Goal: Task Accomplishment & Management: Use online tool/utility

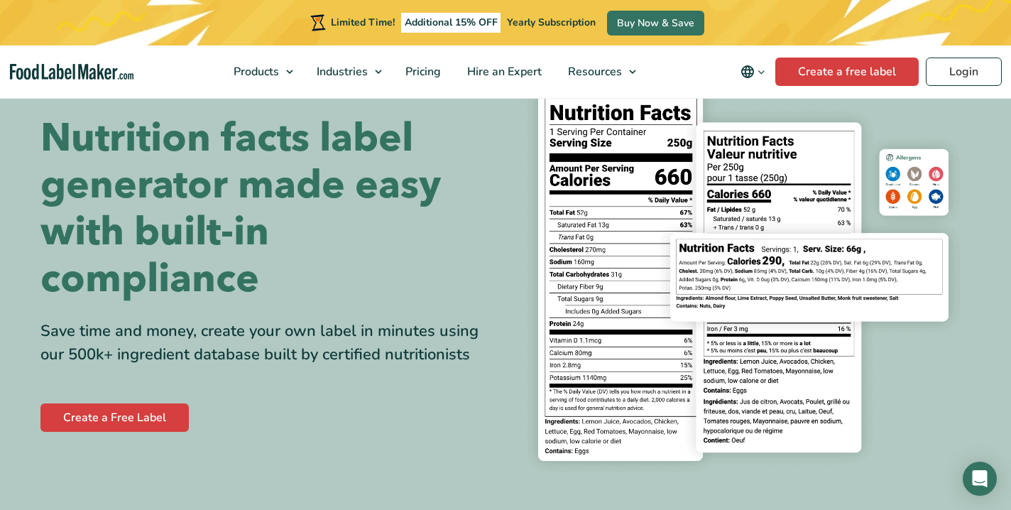
scroll to position [65, 0]
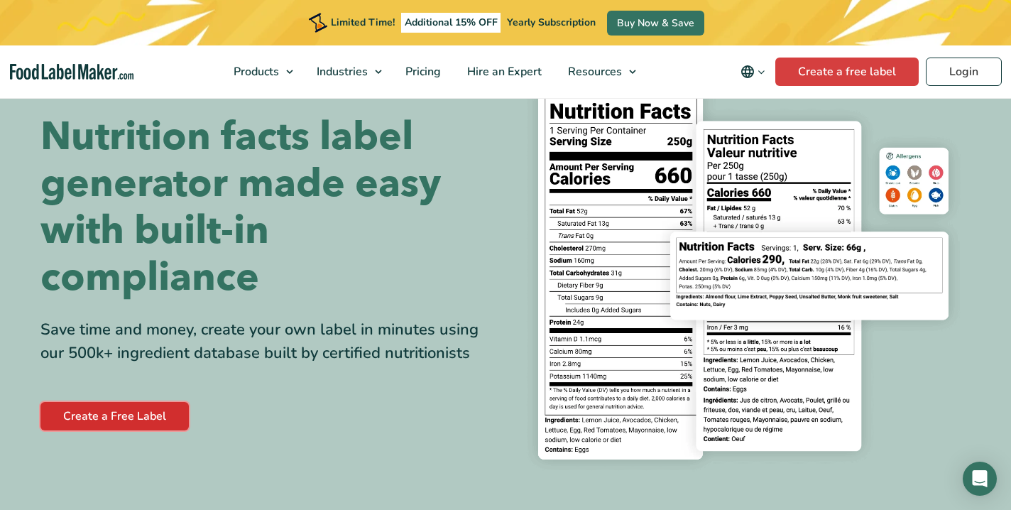
click at [119, 413] on link "Create a Free Label" at bounding box center [114, 416] width 148 height 28
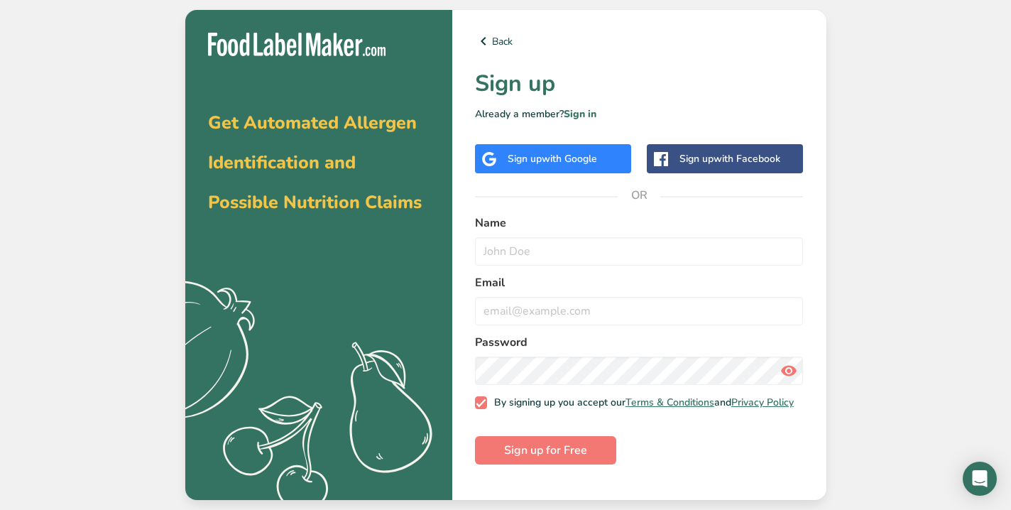
click at [554, 159] on span "with Google" at bounding box center [569, 158] width 55 height 13
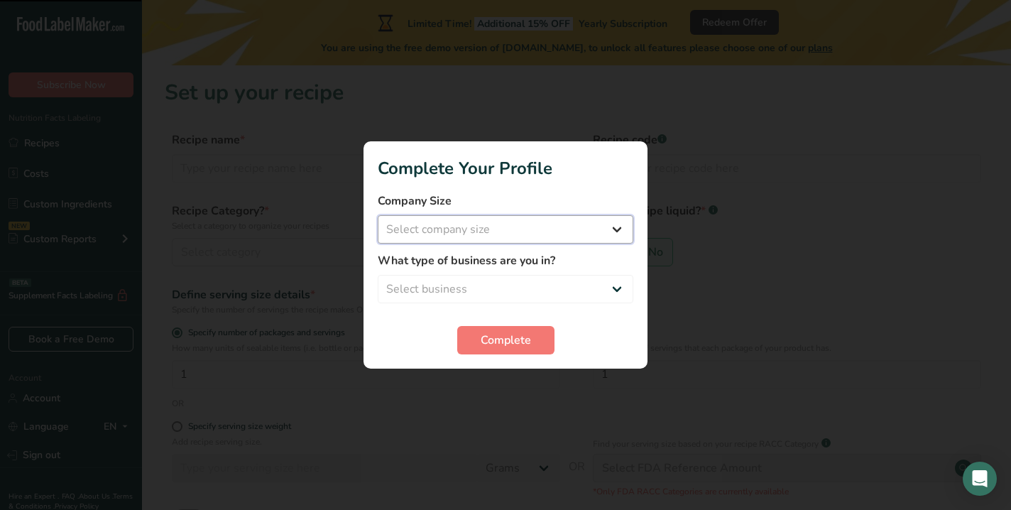
click at [544, 237] on select "Select company size Fewer than 10 Employees 10 to 50 Employees 51 to 500 Employ…" at bounding box center [506, 229] width 256 height 28
select select "1"
click at [378, 215] on select "Select company size Fewer than 10 Employees 10 to 50 Employees 51 to 500 Employ…" at bounding box center [506, 229] width 256 height 28
click at [543, 280] on select "Select business Packaged Food Manufacturer Restaurant & Cafe Bakery Meal Plans …" at bounding box center [506, 289] width 256 height 28
select select "8"
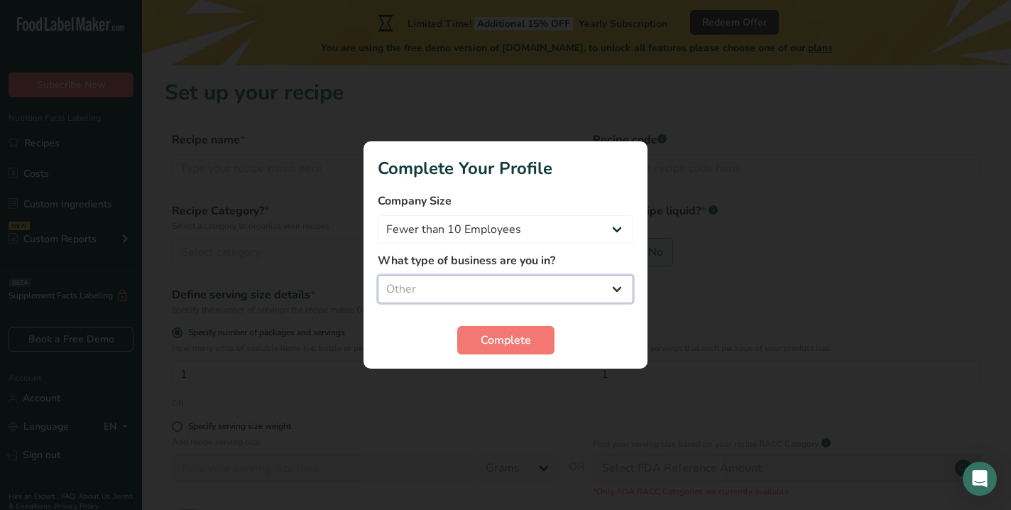
click at [378, 275] on select "Select business Packaged Food Manufacturer Restaurant & Cafe Bakery Meal Plans …" at bounding box center [506, 289] width 256 height 28
click at [496, 336] on span "Complete" at bounding box center [506, 340] width 50 height 17
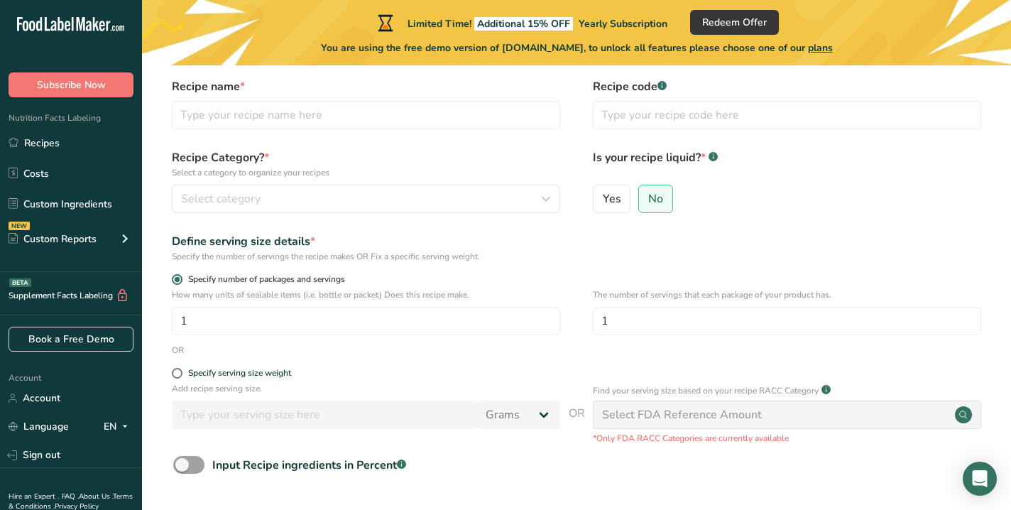
scroll to position [55, 0]
click at [381, 124] on input "text" at bounding box center [366, 113] width 389 height 28
click at [246, 116] on input "thai basil chciken" at bounding box center [366, 113] width 389 height 28
click at [244, 115] on input "thai basil chiken" at bounding box center [366, 113] width 389 height 28
type input "thai basil chicken"
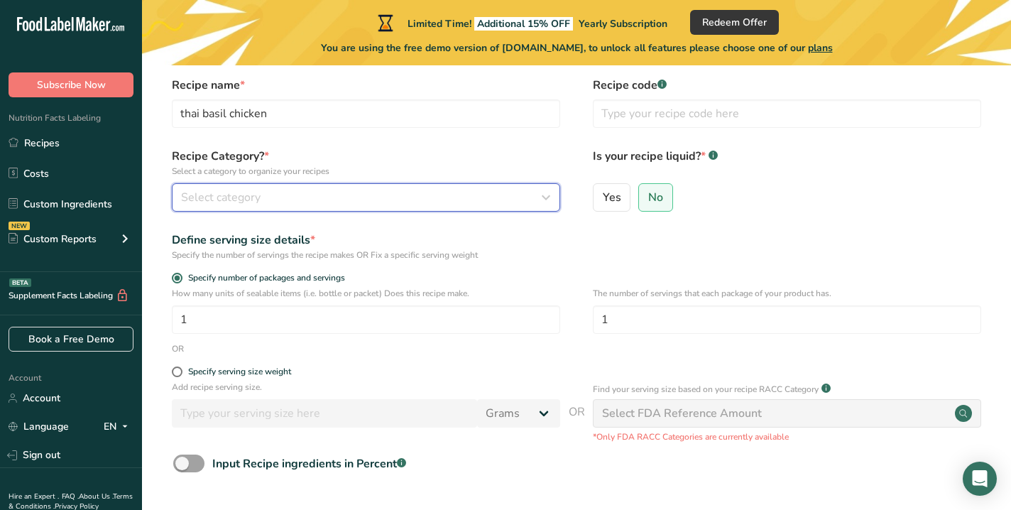
click at [263, 197] on div "Select category" at bounding box center [362, 197] width 362 height 17
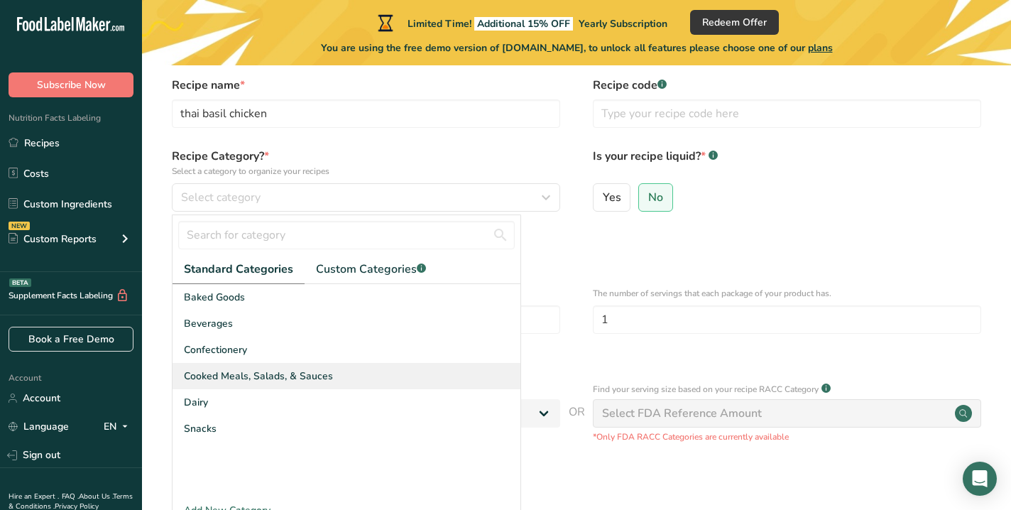
click at [246, 380] on span "Cooked Meals, Salads, & Sauces" at bounding box center [258, 376] width 149 height 15
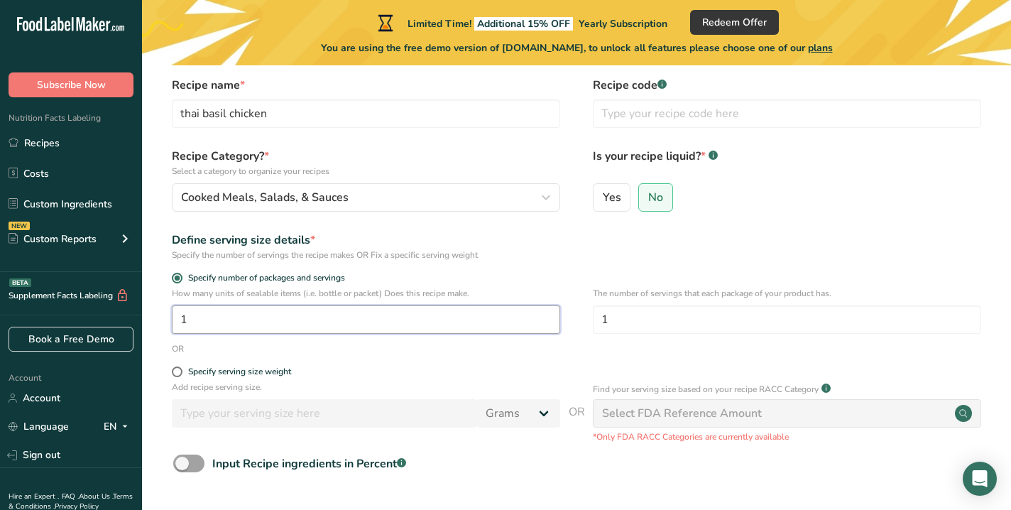
drag, startPoint x: 199, startPoint y: 317, endPoint x: 178, endPoint y: 317, distance: 21.3
click at [178, 317] on input "1" at bounding box center [366, 319] width 389 height 28
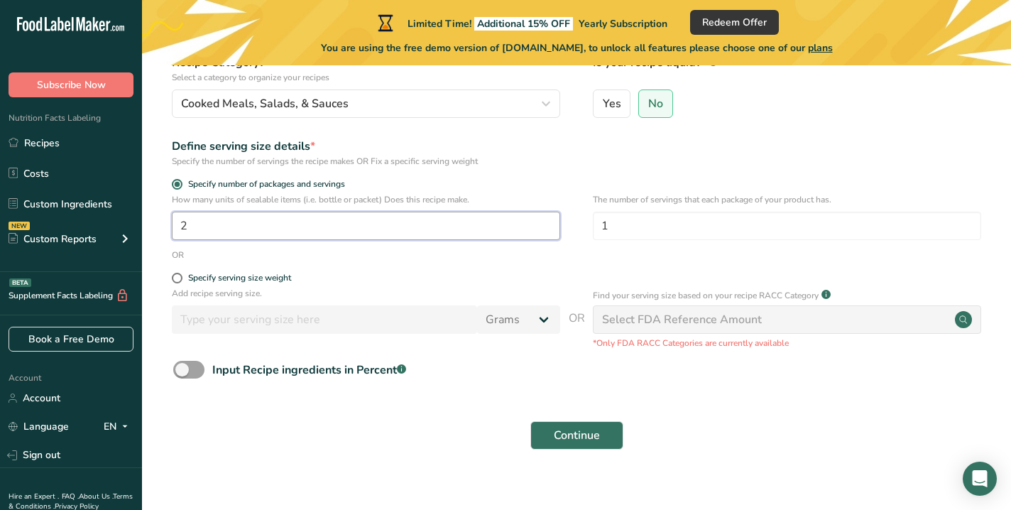
scroll to position [165, 0]
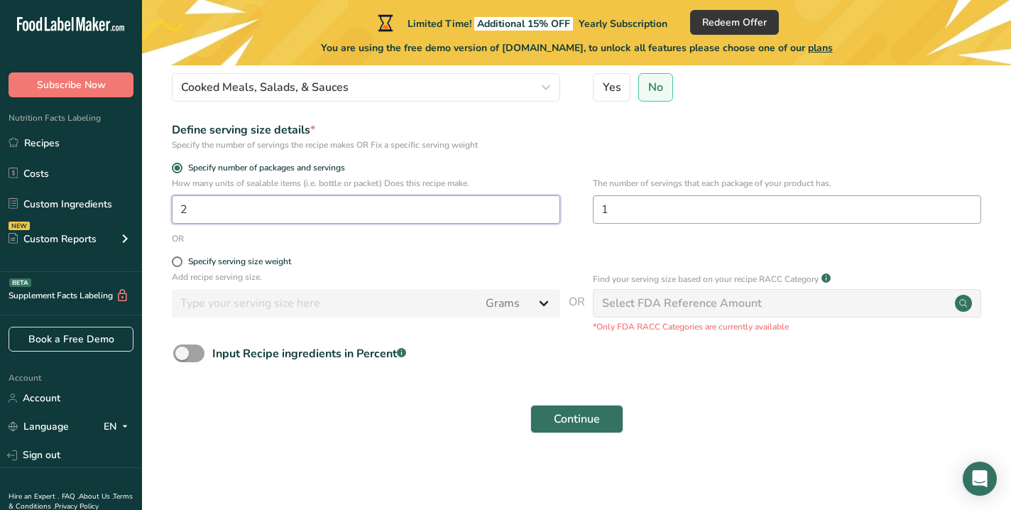
type input "2"
drag, startPoint x: 617, startPoint y: 209, endPoint x: 602, endPoint y: 208, distance: 15.6
click at [602, 208] on input "1" at bounding box center [787, 209] width 389 height 28
type input "2"
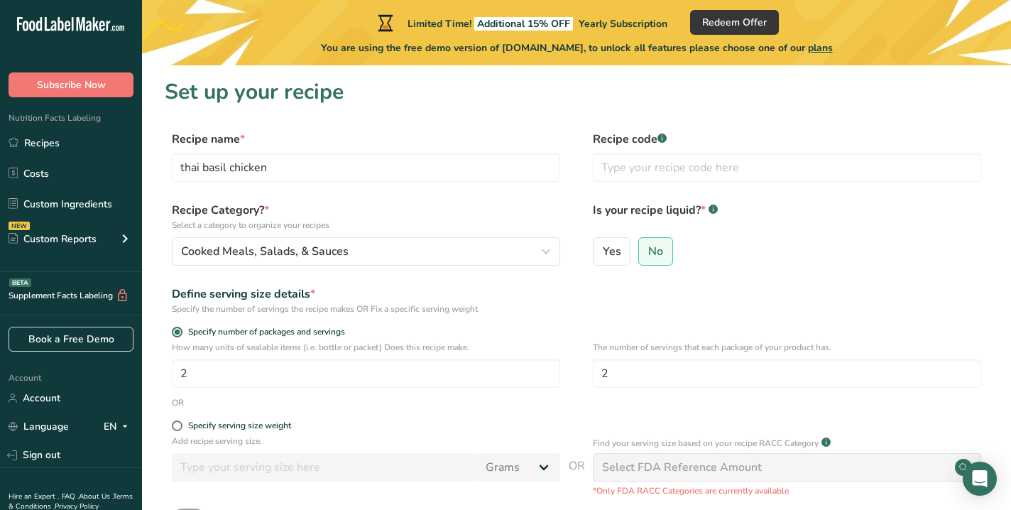
scroll to position [0, 0]
click at [656, 163] on input "text" at bounding box center [787, 168] width 389 height 28
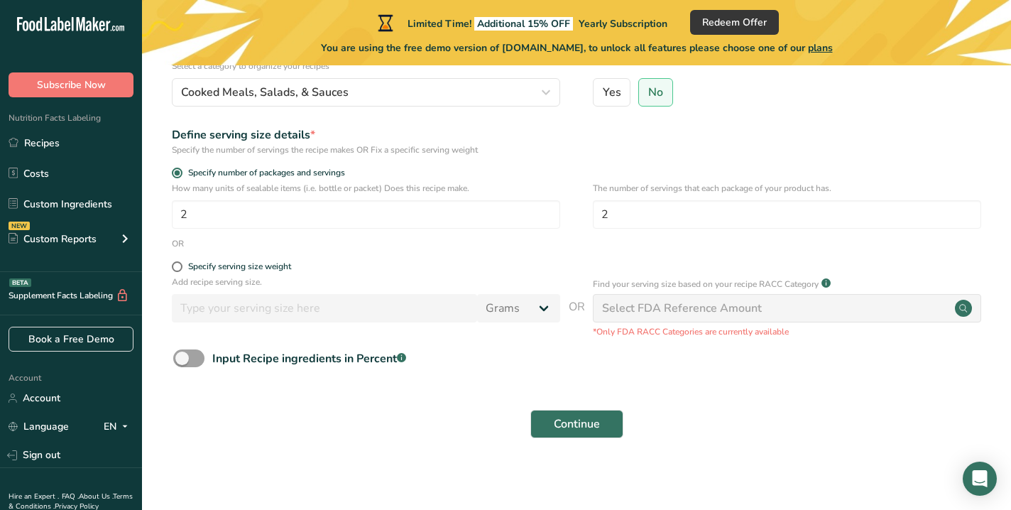
scroll to position [165, 0]
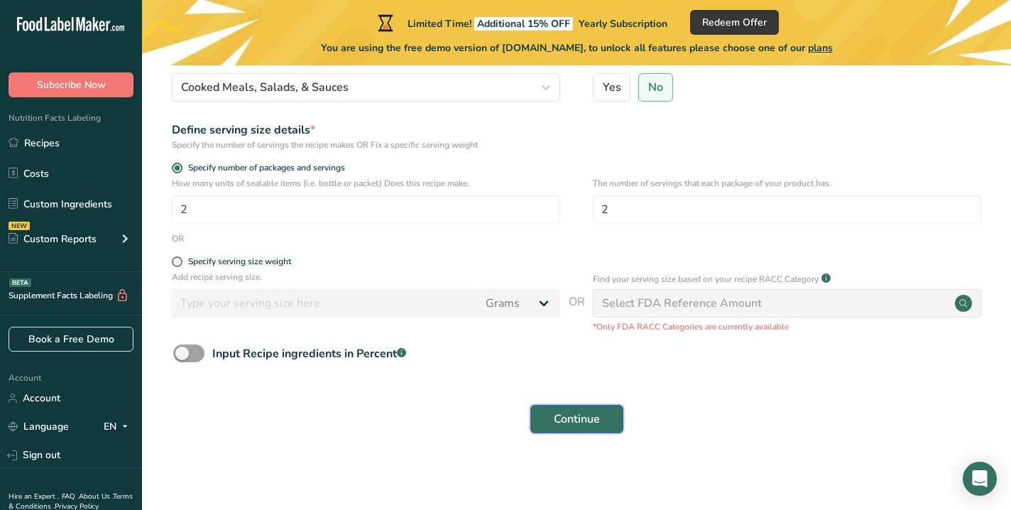
click at [597, 418] on span "Continue" at bounding box center [577, 419] width 46 height 17
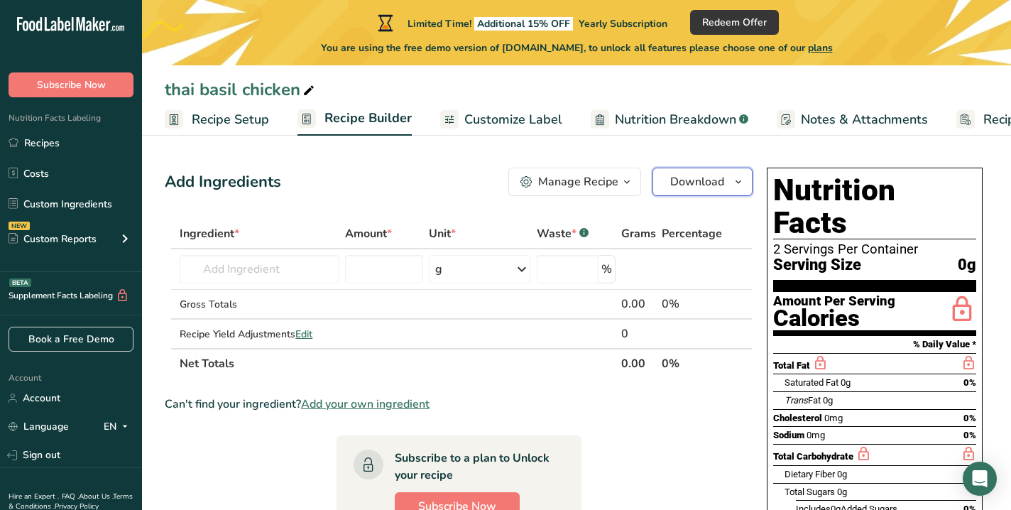
click at [716, 175] on span "Download" at bounding box center [697, 181] width 54 height 17
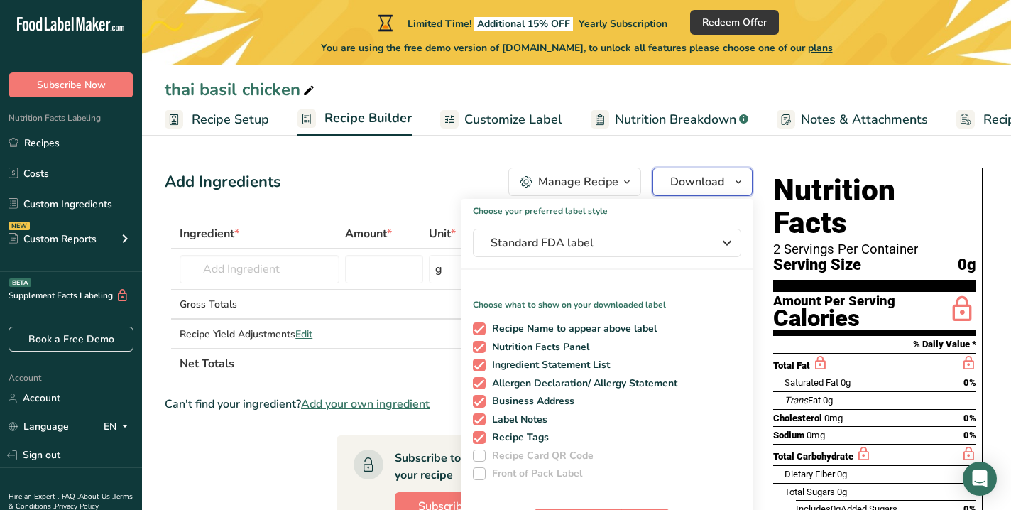
click at [715, 177] on span "Download" at bounding box center [697, 181] width 54 height 17
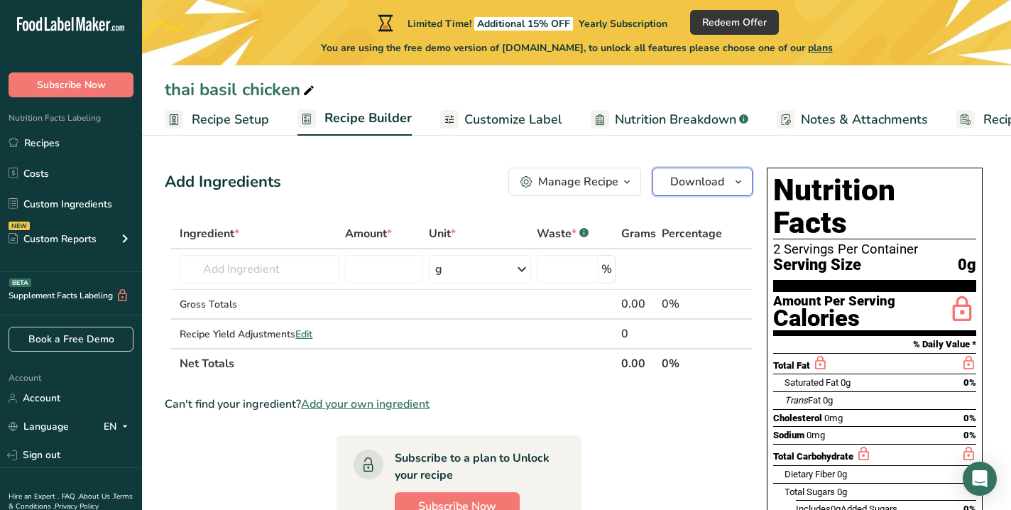
click at [715, 179] on span "Download" at bounding box center [697, 181] width 54 height 17
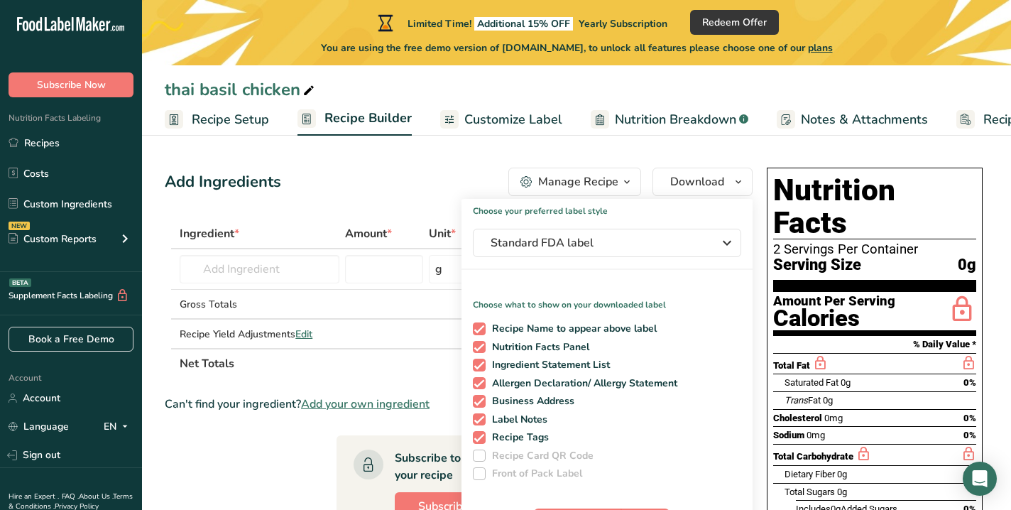
click at [387, 183] on div "Add Ingredients Manage Recipe Delete Recipe Duplicate Recipe Scale Recipe Save …" at bounding box center [459, 182] width 588 height 28
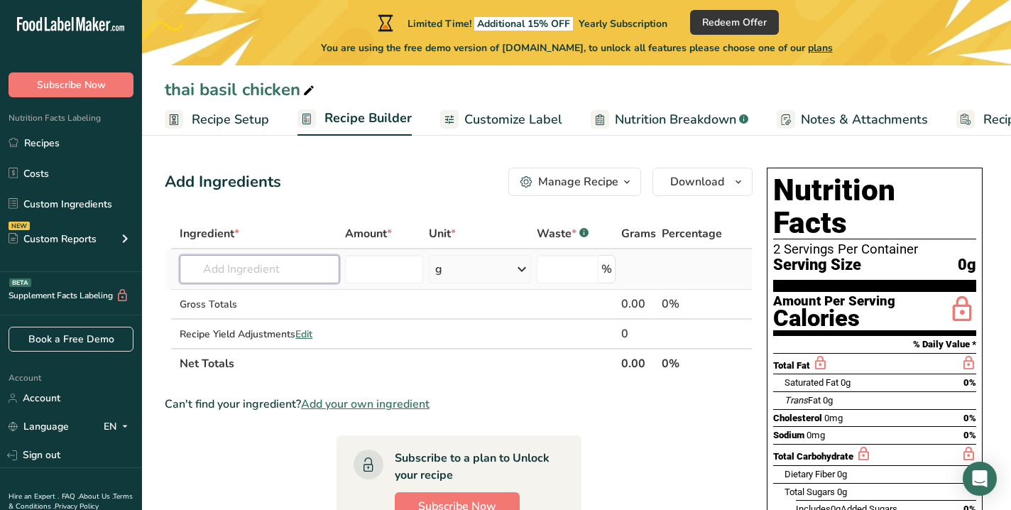
click at [253, 265] on input "text" at bounding box center [259, 269] width 159 height 28
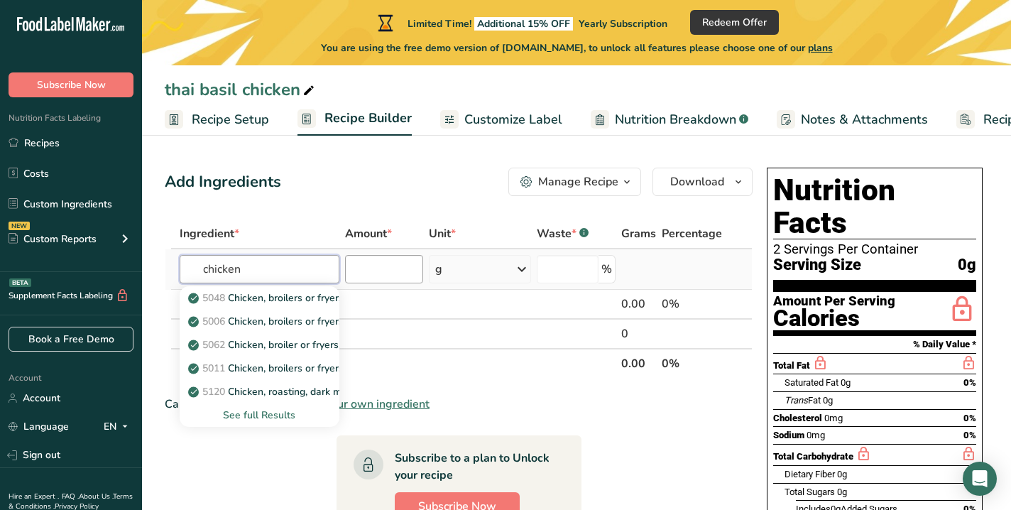
type input "chicken"
click at [403, 271] on input "number" at bounding box center [384, 269] width 78 height 28
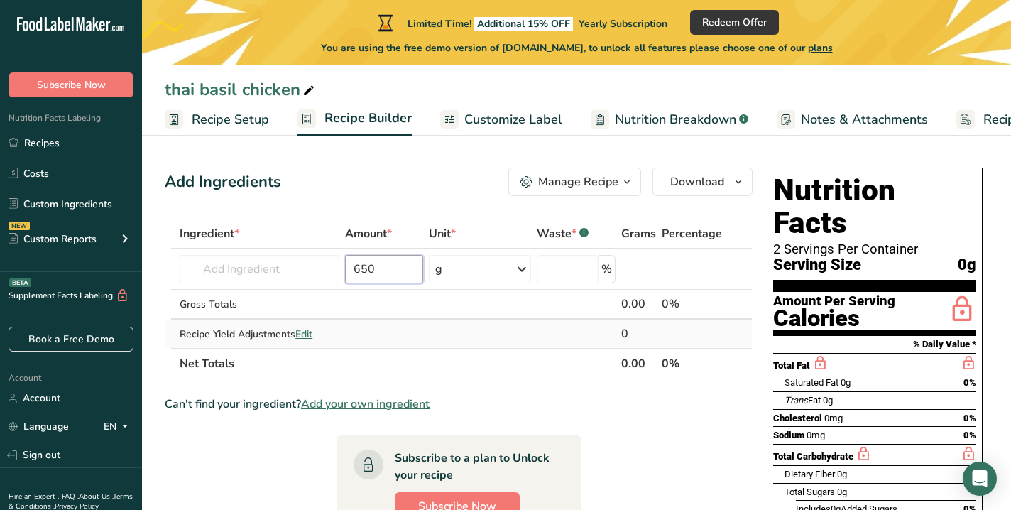
type input "650"
click at [546, 330] on td at bounding box center [576, 334] width 85 height 28
click at [576, 269] on input "number" at bounding box center [568, 269] width 62 height 28
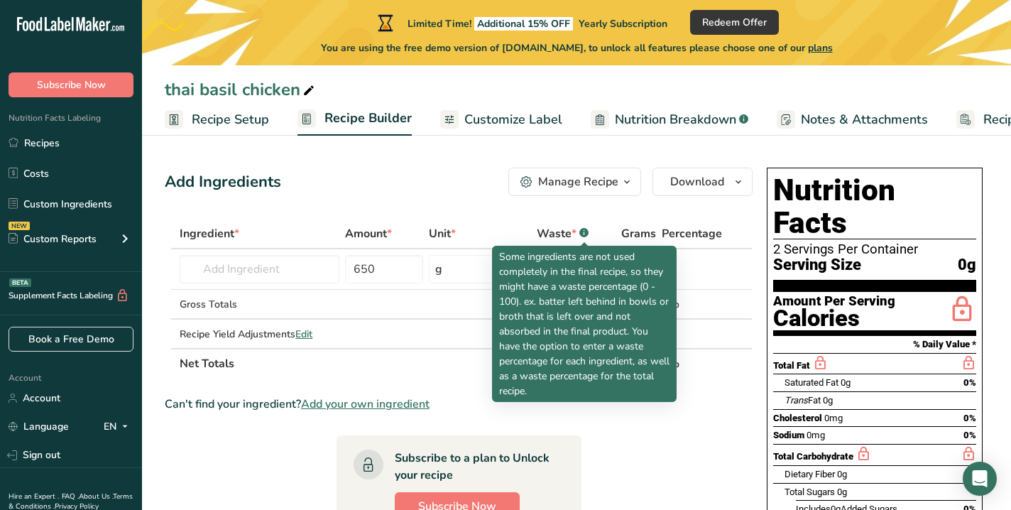
click at [585, 232] on icon at bounding box center [584, 234] width 1 height 4
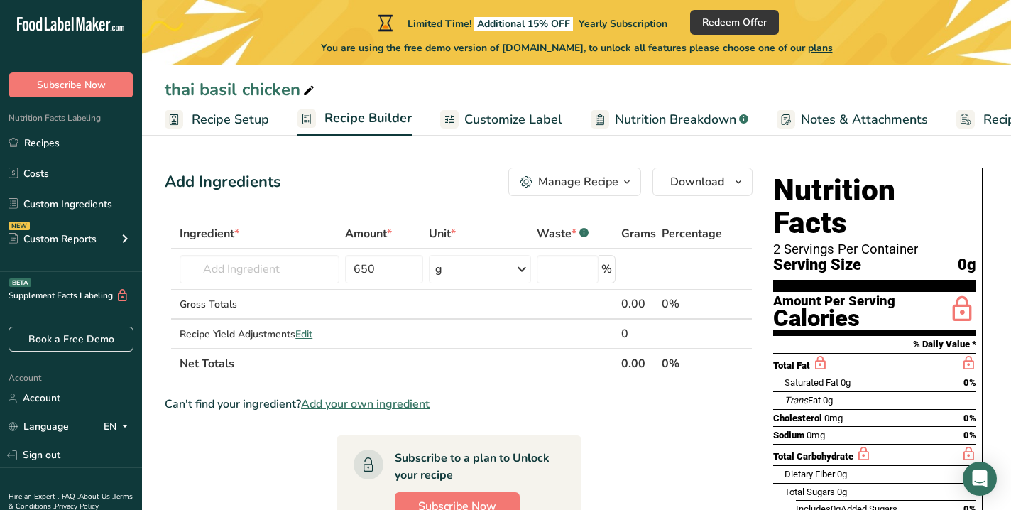
click at [585, 232] on icon at bounding box center [584, 234] width 1 height 4
click at [627, 454] on section "Ingredient * Amount * Unit * Waste * .a-a{fill:#347362;}.b-a{fill:#fff;} Grams …" at bounding box center [459, 488] width 588 height 538
click at [262, 266] on input "text" at bounding box center [259, 269] width 159 height 28
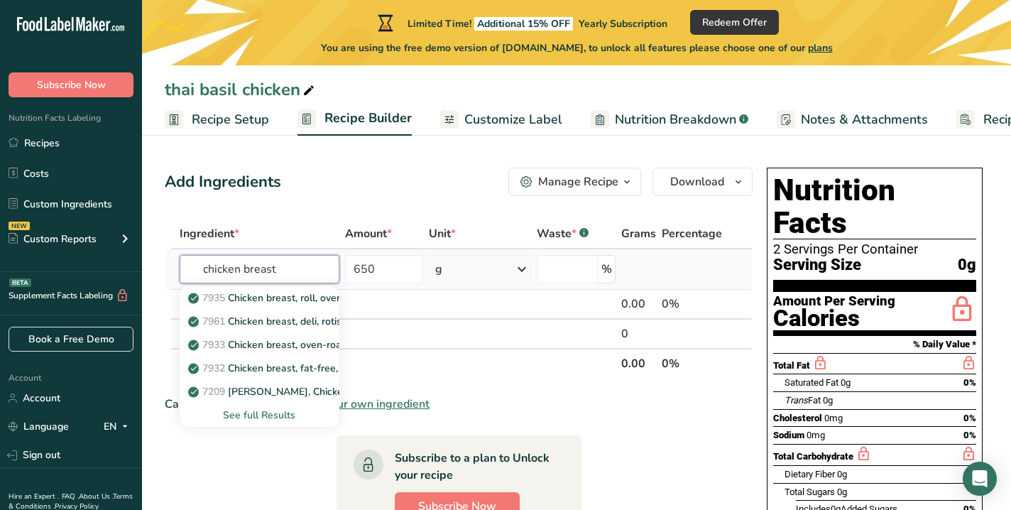
type input "chicken breast"
click at [274, 415] on div "See full Results" at bounding box center [259, 415] width 136 height 15
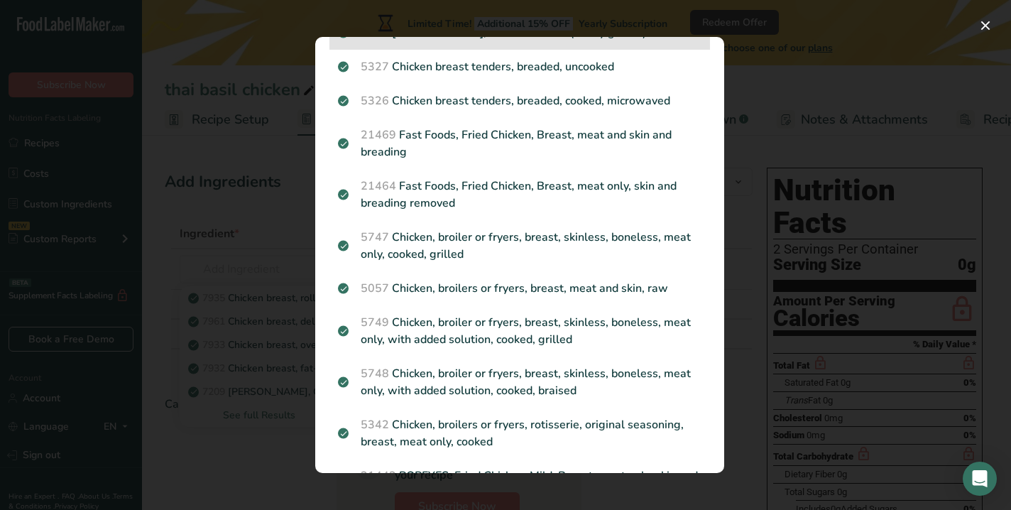
scroll to position [219, 0]
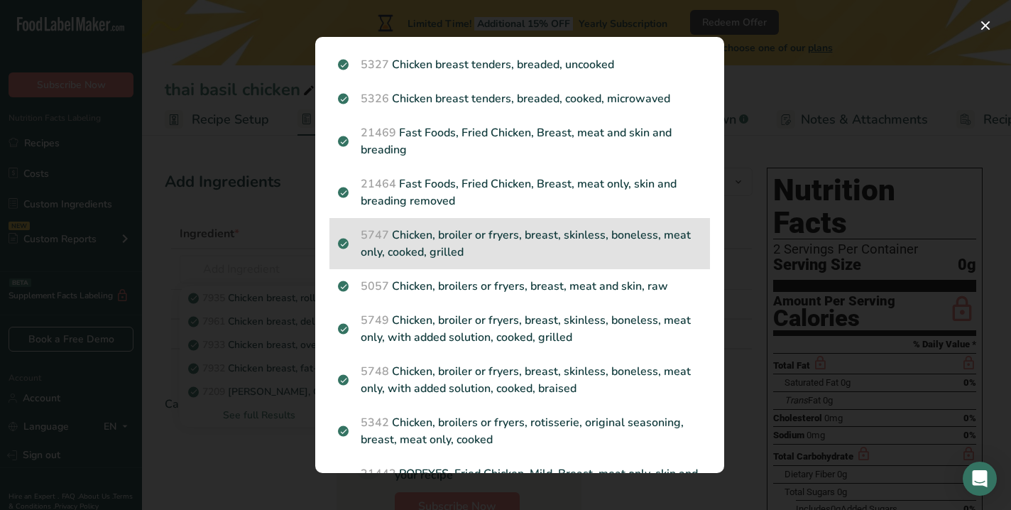
click at [450, 247] on p "5747 Chicken, broiler or fryers, breast, skinless, boneless, meat only, cooked,…" at bounding box center [520, 244] width 364 height 34
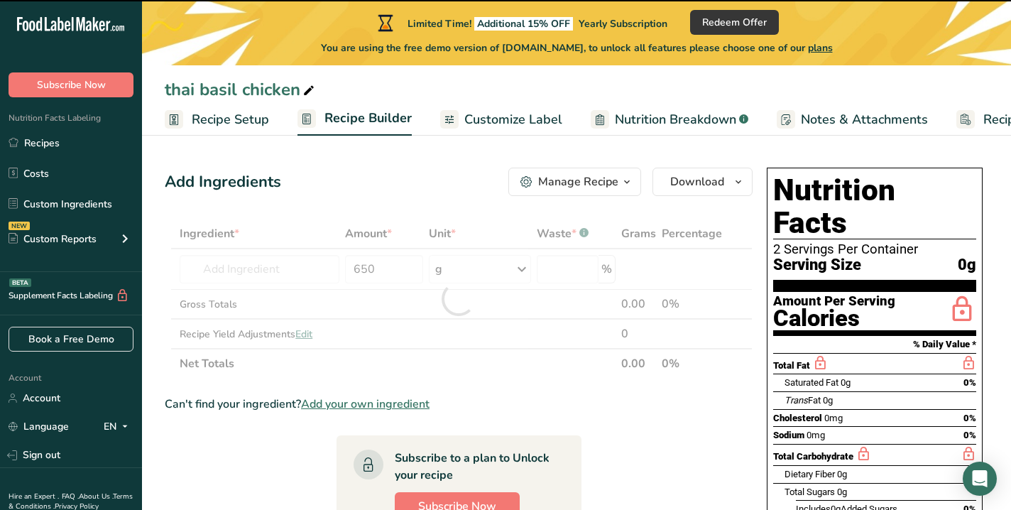
type input "0"
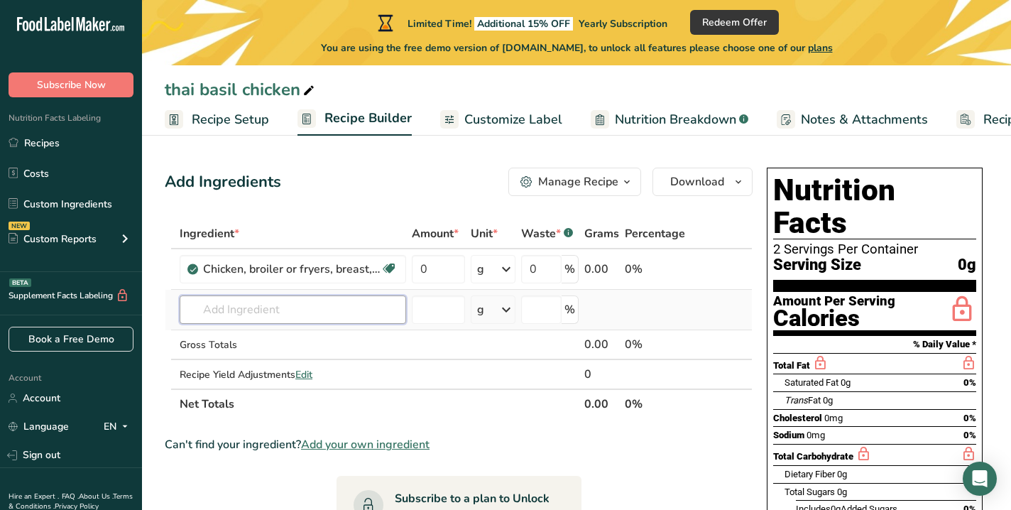
click at [313, 303] on input "text" at bounding box center [293, 309] width 227 height 28
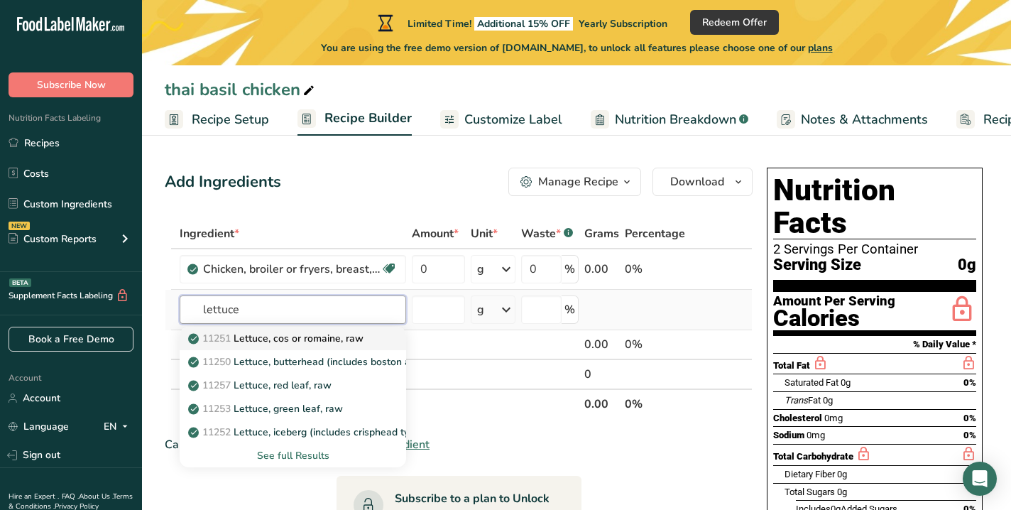
type input "lettuce"
click at [313, 338] on p "11251 Lettuce, cos or romaine, raw" at bounding box center [277, 338] width 173 height 15
type input "Lettuce, cos or romaine, raw"
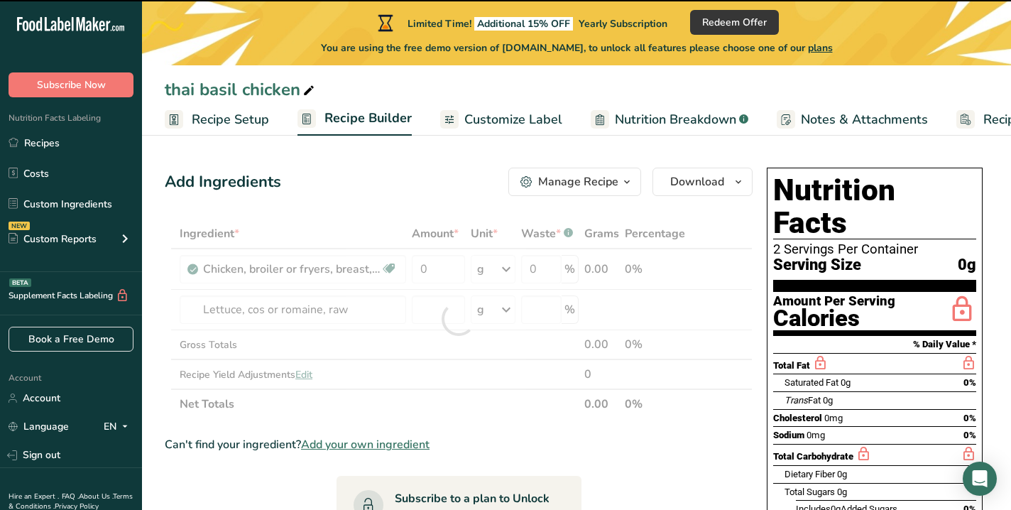
type input "0"
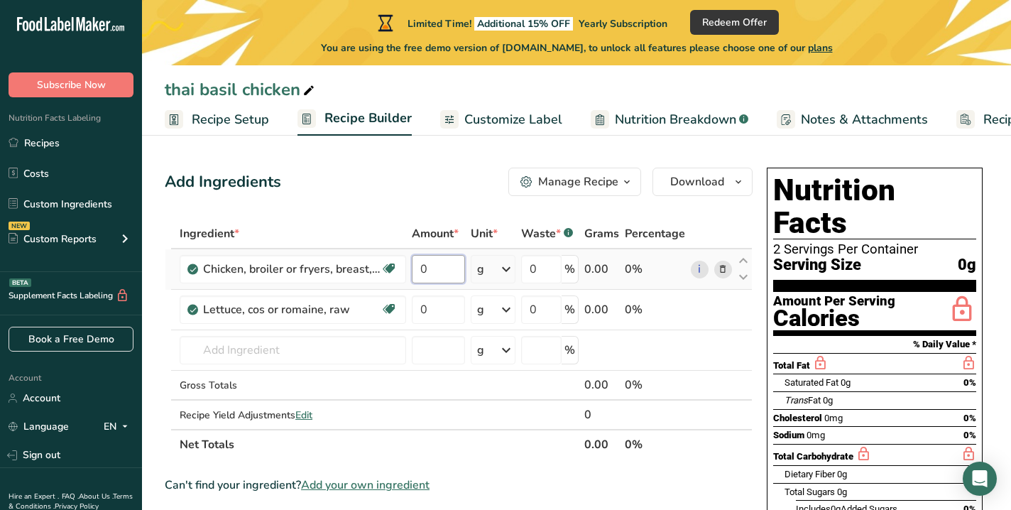
click at [439, 269] on input "0" at bounding box center [438, 269] width 53 height 28
type input "250"
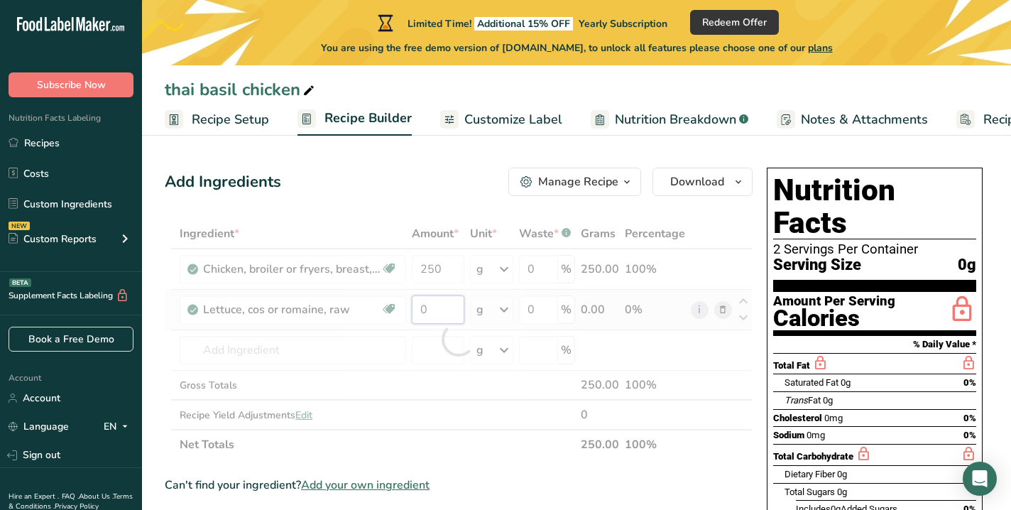
click at [450, 315] on div "Ingredient * Amount * Unit * Waste * .a-a{fill:#347362;}.b-a{fill:#fff;} Grams …" at bounding box center [459, 339] width 588 height 241
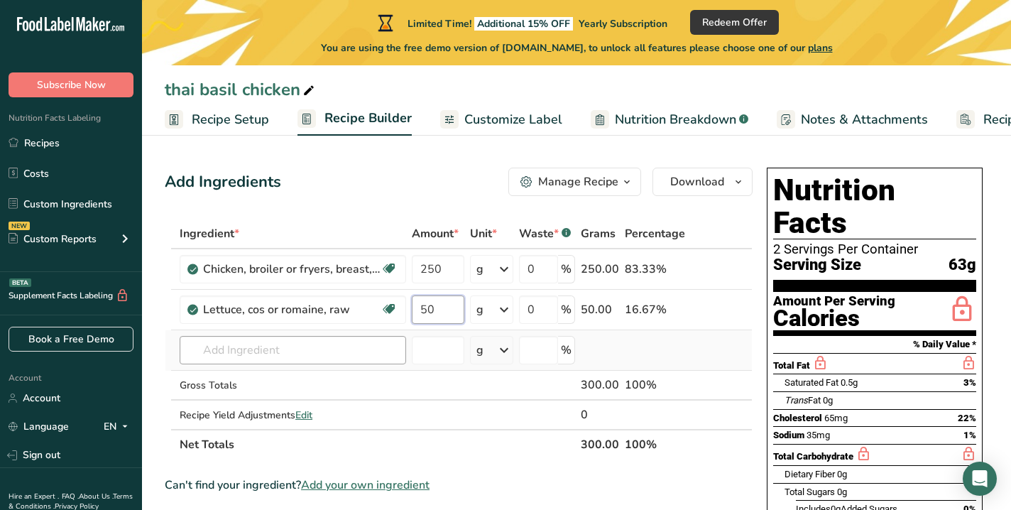
type input "50"
click at [354, 351] on div "Ingredient * Amount * Unit * Waste * .a-a{fill:#347362;}.b-a{fill:#fff;} Grams …" at bounding box center [459, 339] width 588 height 241
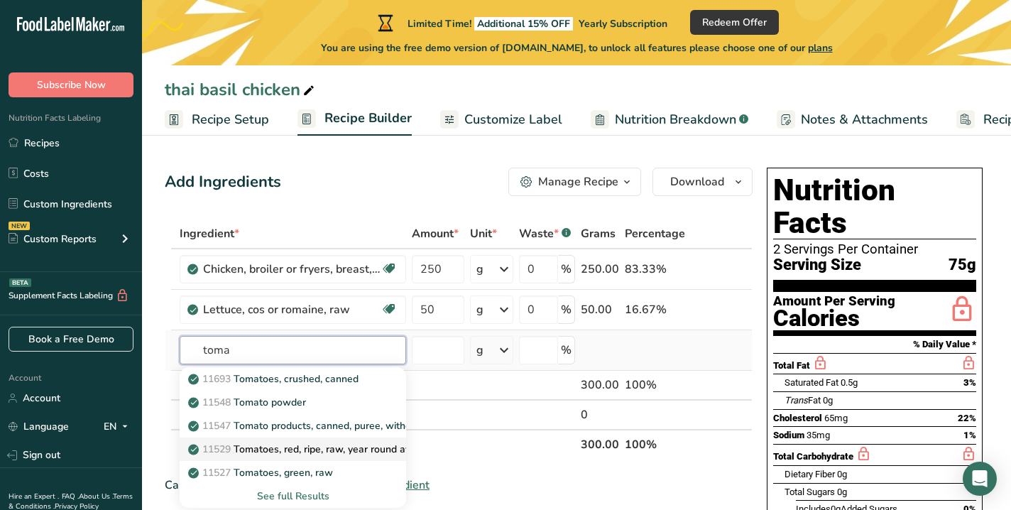
type input "toma"
click at [318, 452] on p "11529 Tomatoes, red, ripe, raw, year round average" at bounding box center [314, 449] width 246 height 15
type input "Tomatoes, red, ripe, raw, year round average"
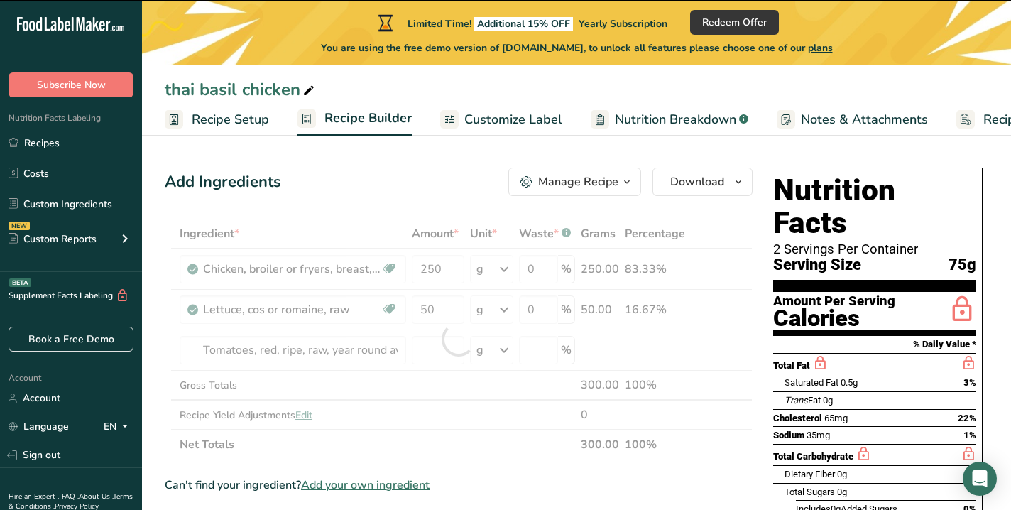
type input "0"
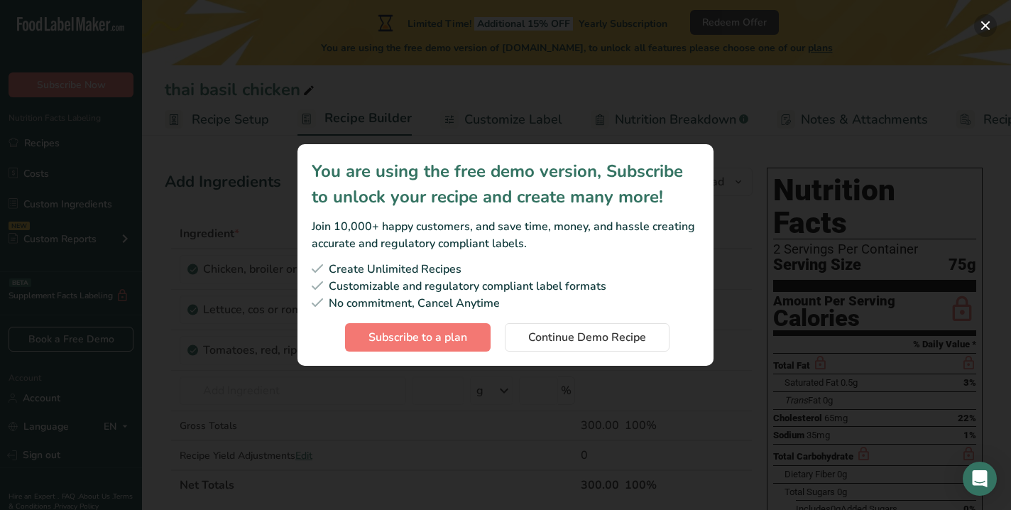
click at [986, 21] on button "Subscription modal" at bounding box center [985, 25] width 23 height 23
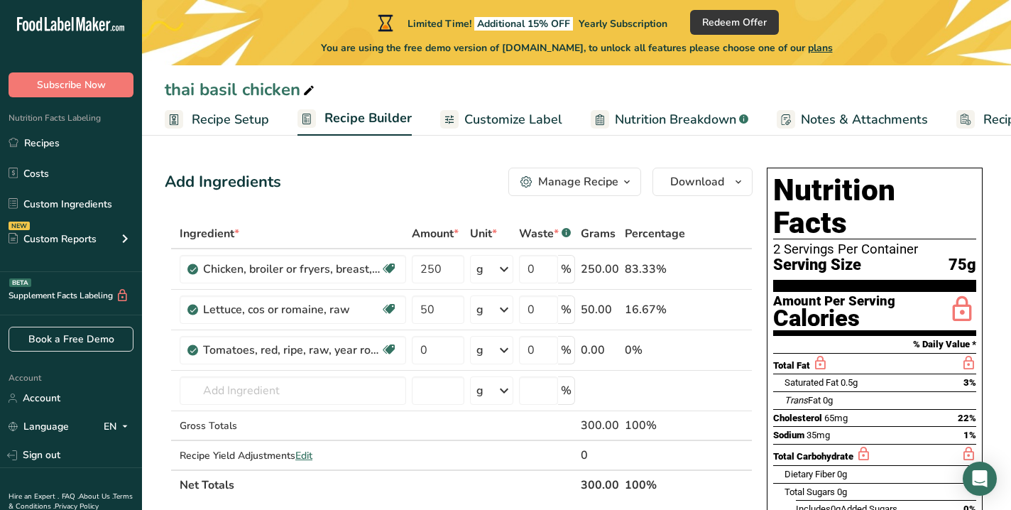
click at [673, 115] on span "Nutrition Breakdown" at bounding box center [675, 119] width 121 height 19
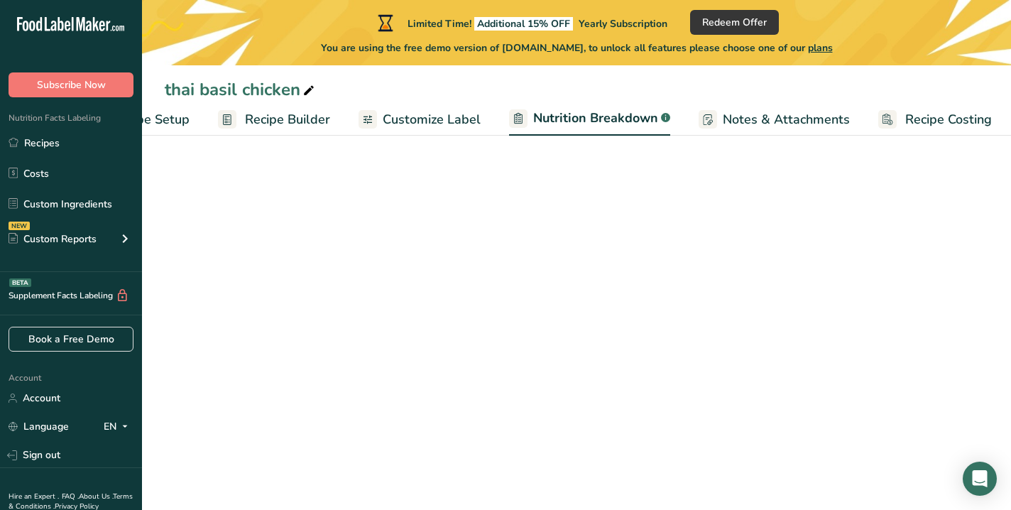
select select "Calories"
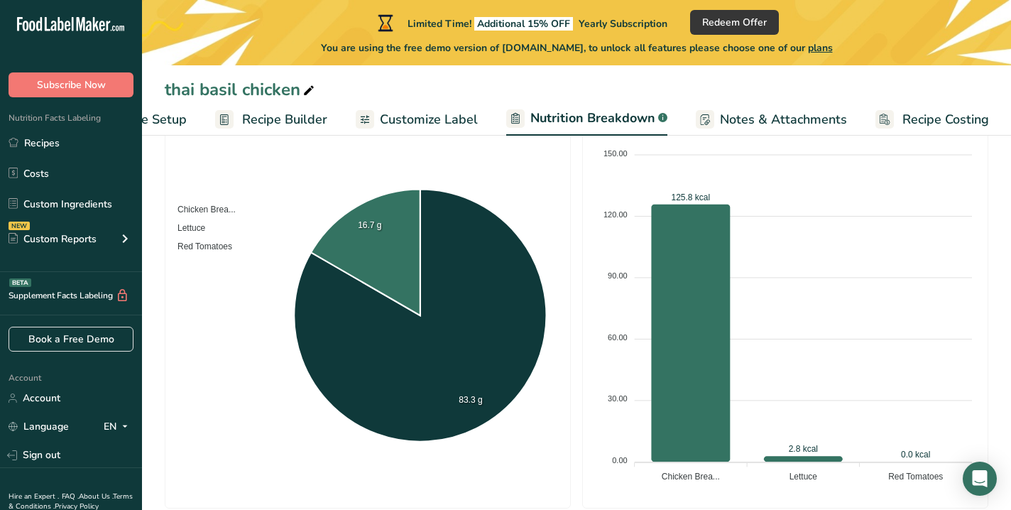
scroll to position [295, 0]
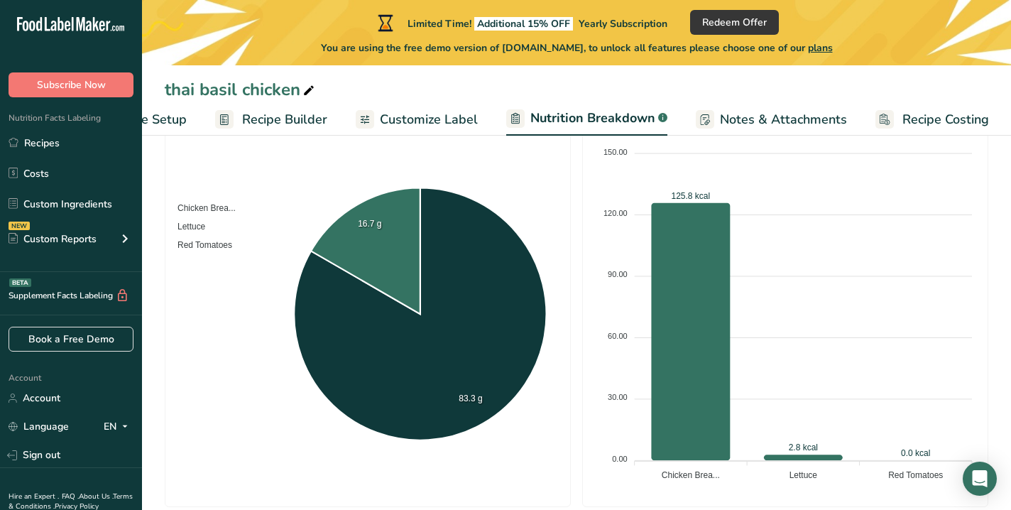
click at [430, 119] on span "Customize Label" at bounding box center [429, 119] width 98 height 19
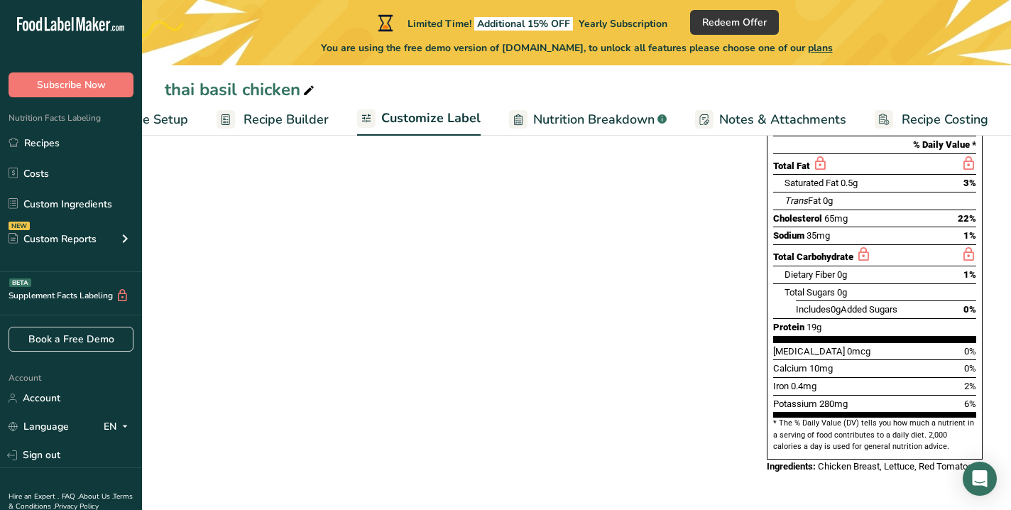
scroll to position [258, 0]
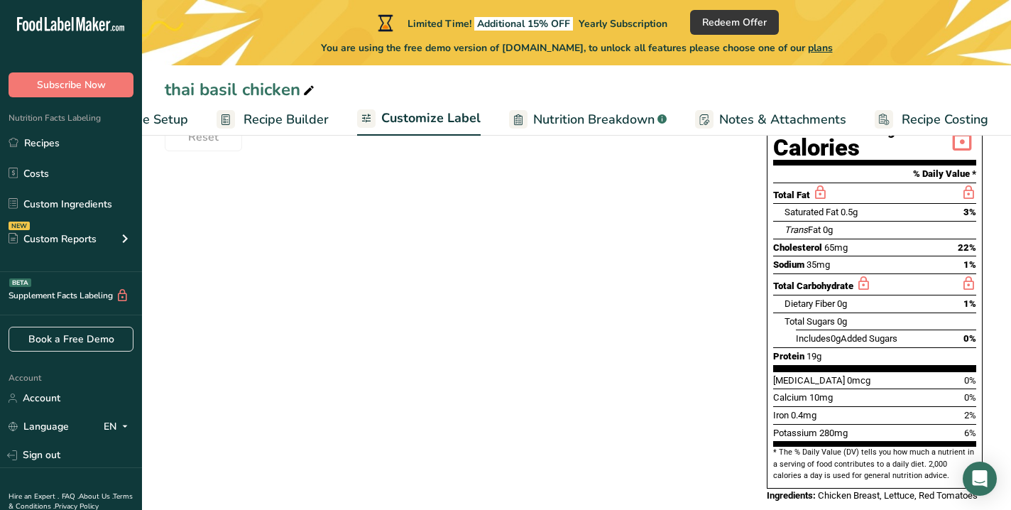
click at [269, 119] on span "Recipe Builder" at bounding box center [286, 119] width 85 height 19
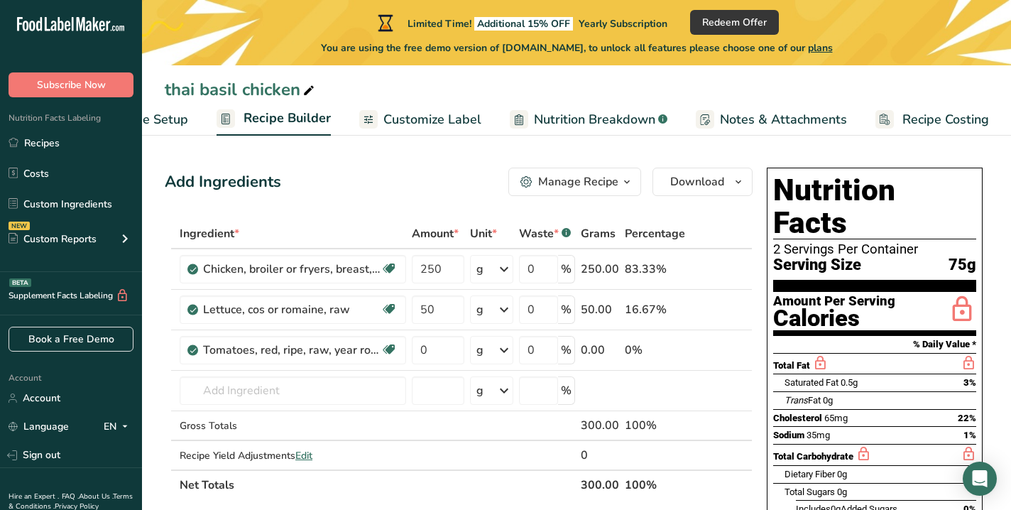
click at [177, 126] on span "Recipe Setup" at bounding box center [149, 119] width 77 height 19
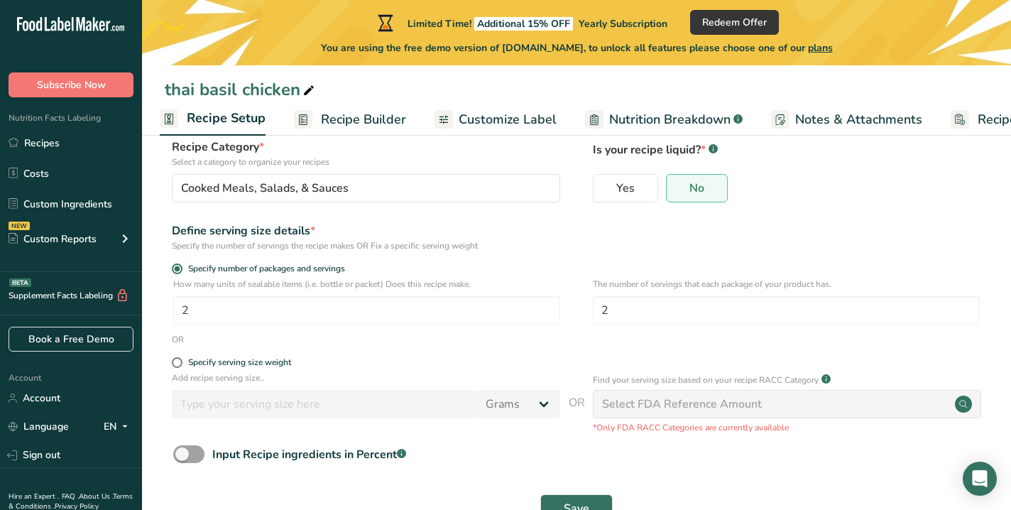
scroll to position [144, 0]
